Goal: Check status

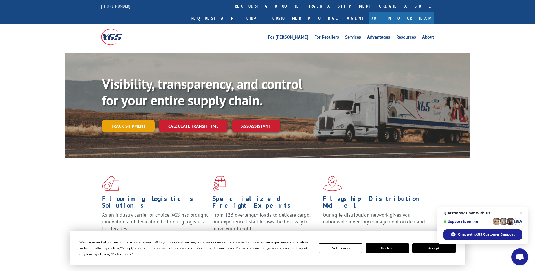
click at [123, 120] on link "Track shipment" at bounding box center [128, 126] width 53 height 12
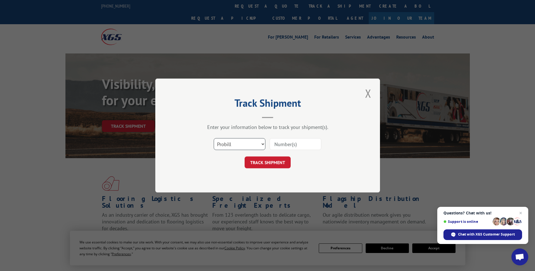
drag, startPoint x: 232, startPoint y: 143, endPoint x: 223, endPoint y: 146, distance: 9.5
drag, startPoint x: 234, startPoint y: 142, endPoint x: 164, endPoint y: 137, distance: 71.0
click at [164, 137] on div "Track Shipment Enter your information below to track your shipment(s). Select c…" at bounding box center [267, 135] width 225 height 114
click at [234, 143] on select "Select category... Probill BOL PO" at bounding box center [240, 144] width 52 height 12
click at [231, 146] on select "Select category... Probill BOL PO" at bounding box center [240, 144] width 52 height 12
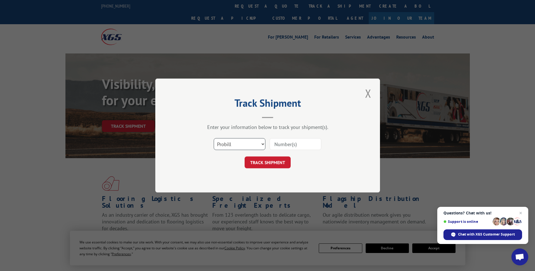
drag, startPoint x: 229, startPoint y: 145, endPoint x: 238, endPoint y: 146, distance: 9.1
click at [238, 146] on select "Select category... Probill BOL PO" at bounding box center [240, 144] width 52 height 12
click at [236, 144] on select "Select category... Probill BOL PO" at bounding box center [240, 144] width 52 height 12
click at [285, 144] on input at bounding box center [296, 144] width 52 height 12
paste input "016823250731"
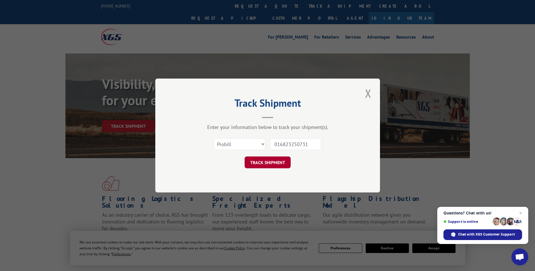
type input "016823250731"
click at [270, 161] on button "TRACK SHIPMENT" at bounding box center [268, 162] width 46 height 12
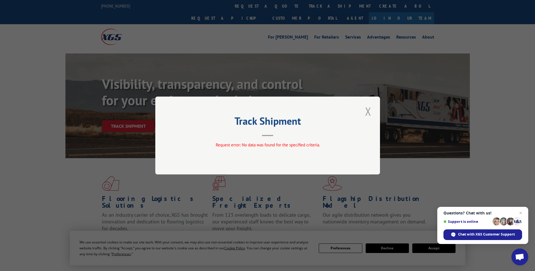
click at [368, 113] on button "Close modal" at bounding box center [369, 110] width 10 height 15
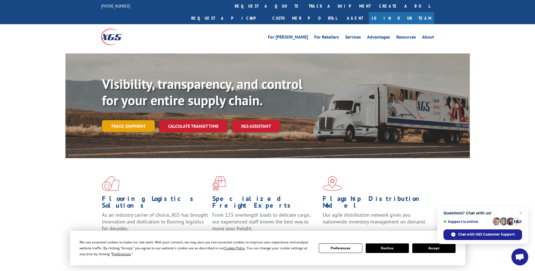
click at [138, 120] on link "Track shipment" at bounding box center [128, 126] width 53 height 12
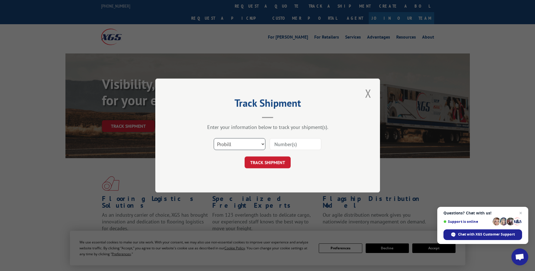
click at [263, 143] on select "Select category... Probill BOL PO" at bounding box center [240, 144] width 52 height 12
select select "bol"
click at [214, 138] on select "Select category... Probill BOL PO" at bounding box center [240, 144] width 52 height 12
paste input "418340"
type input "418340"
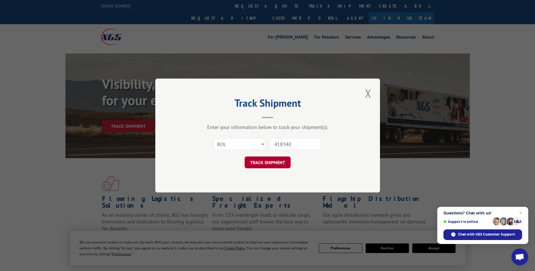
click at [262, 161] on button "TRACK SHIPMENT" at bounding box center [268, 162] width 46 height 12
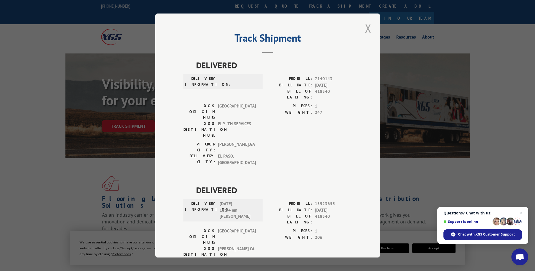
click at [366, 26] on button "Close modal" at bounding box center [369, 28] width 10 height 15
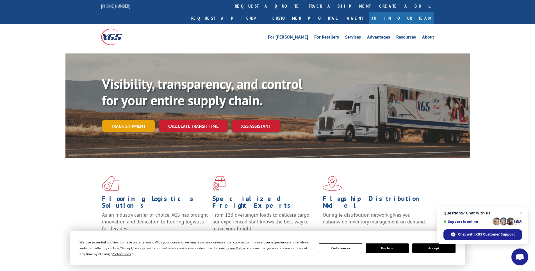
click at [125, 120] on link "Track shipment" at bounding box center [128, 126] width 53 height 12
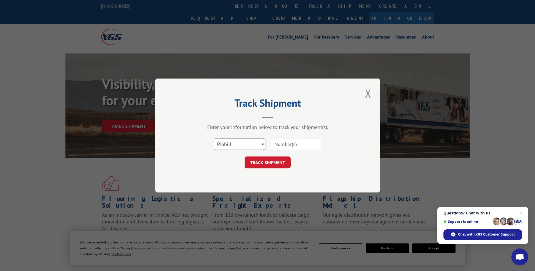
click at [262, 143] on select "Select category... Probill BOL PO" at bounding box center [240, 144] width 52 height 12
select select "bol"
click at [214, 138] on select "Select category... Probill BOL PO" at bounding box center [240, 144] width 52 height 12
click at [288, 144] on input at bounding box center [296, 144] width 52 height 12
type input "418340"
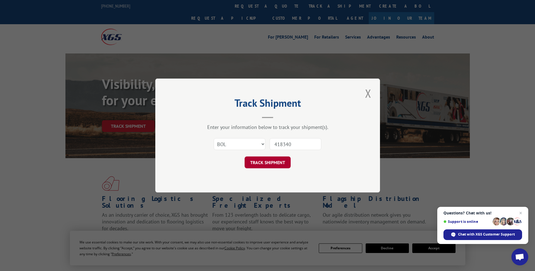
click at [263, 160] on button "TRACK SHIPMENT" at bounding box center [268, 162] width 46 height 12
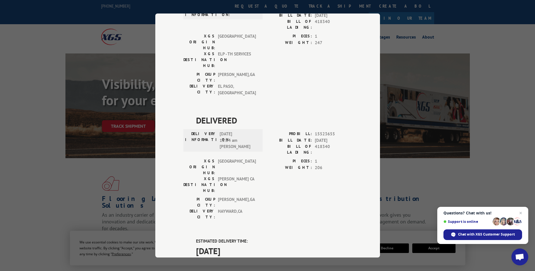
scroll to position [84, 0]
